Goal: Navigation & Orientation: Find specific page/section

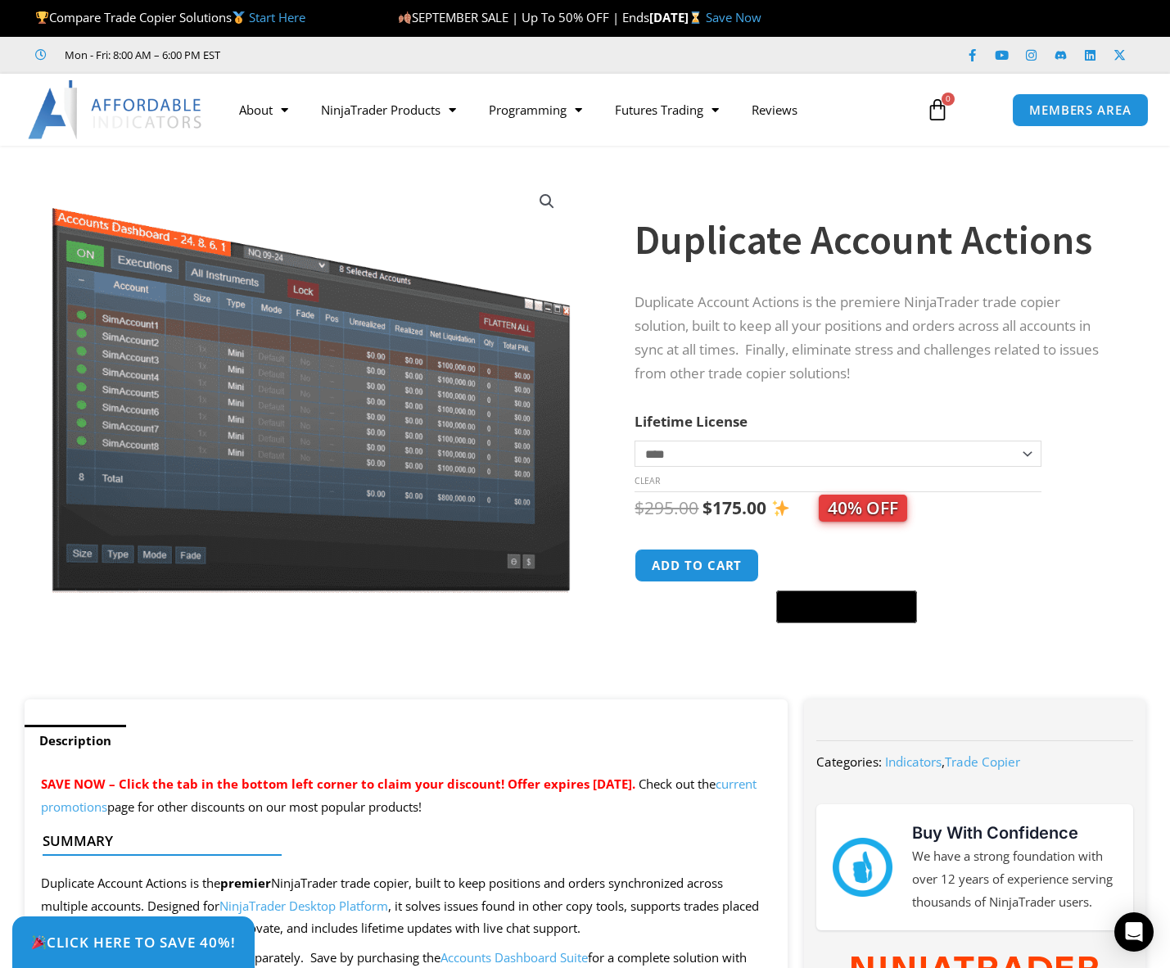
click at [176, 102] on img at bounding box center [116, 109] width 176 height 59
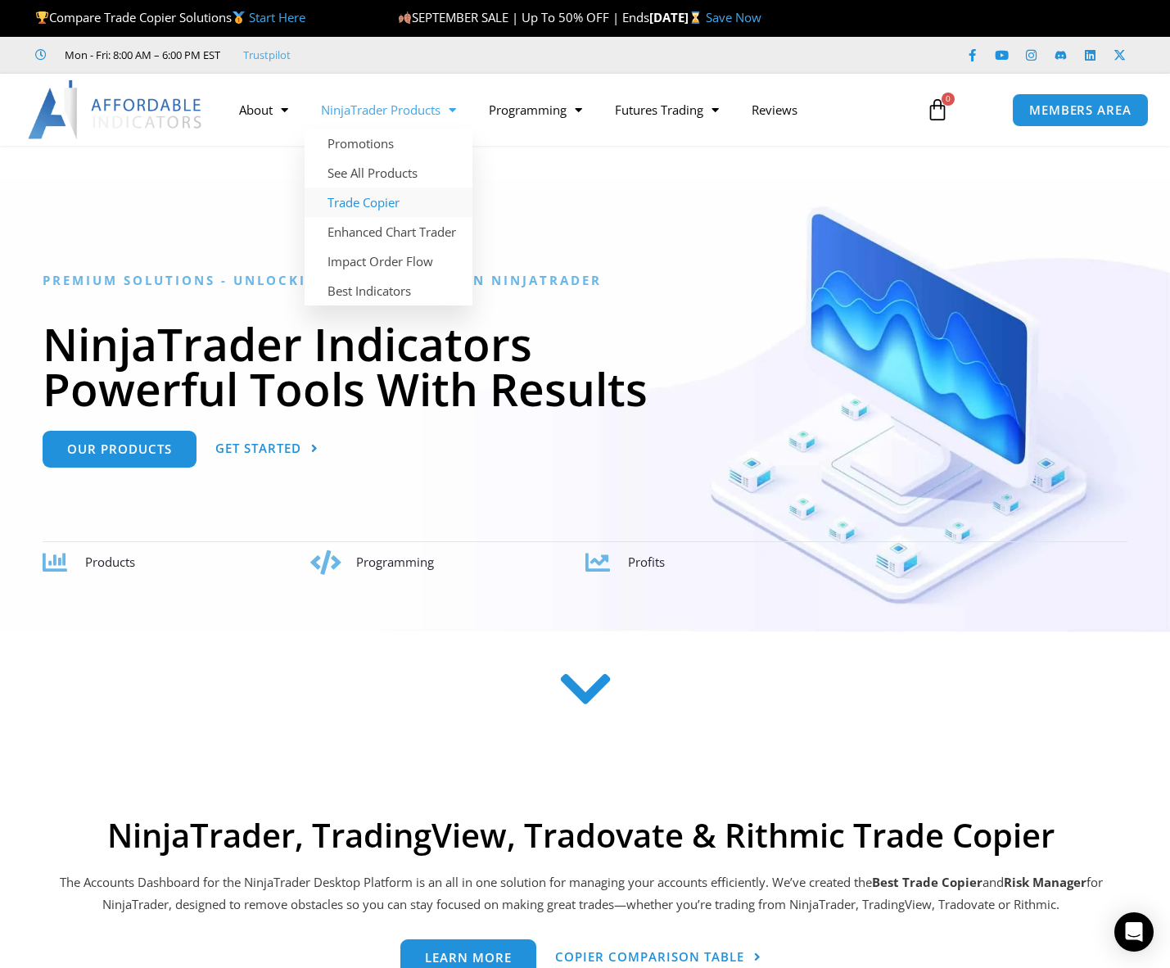
click at [382, 202] on link "Trade Copier" at bounding box center [389, 202] width 168 height 29
